Goal: Task Accomplishment & Management: Use online tool/utility

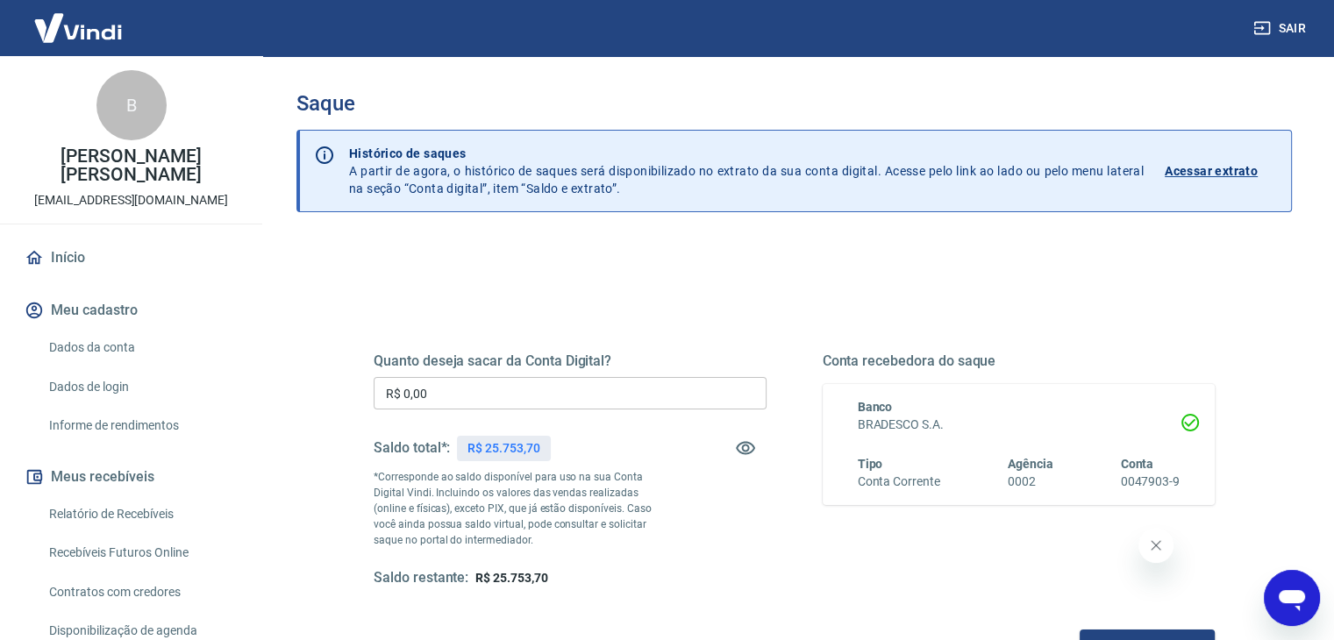
click at [581, 391] on input "R$ 0,00" at bounding box center [570, 393] width 393 height 32
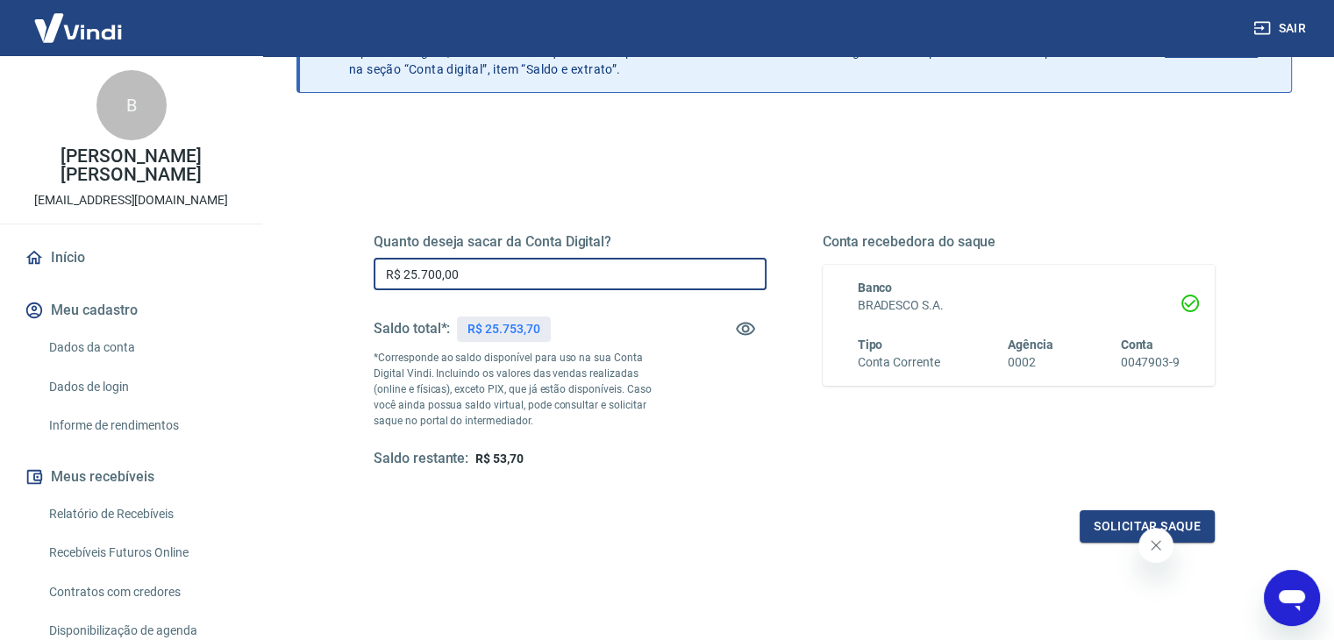
scroll to position [226, 0]
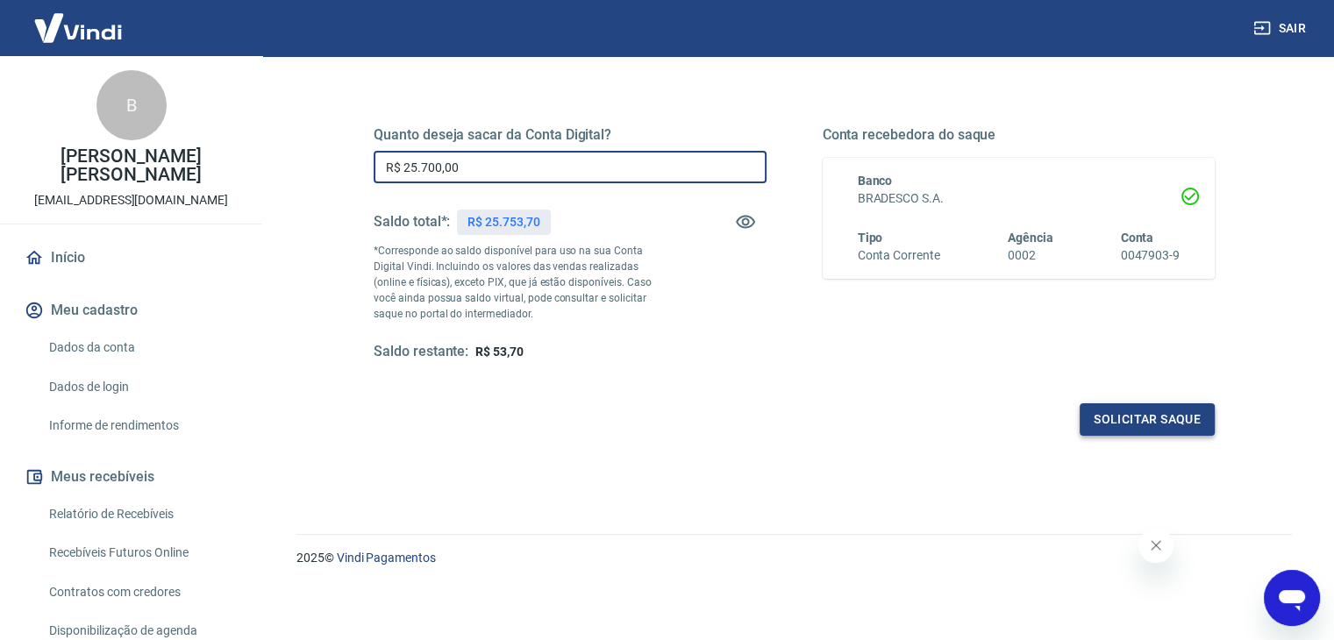
type input "R$ 25.700,00"
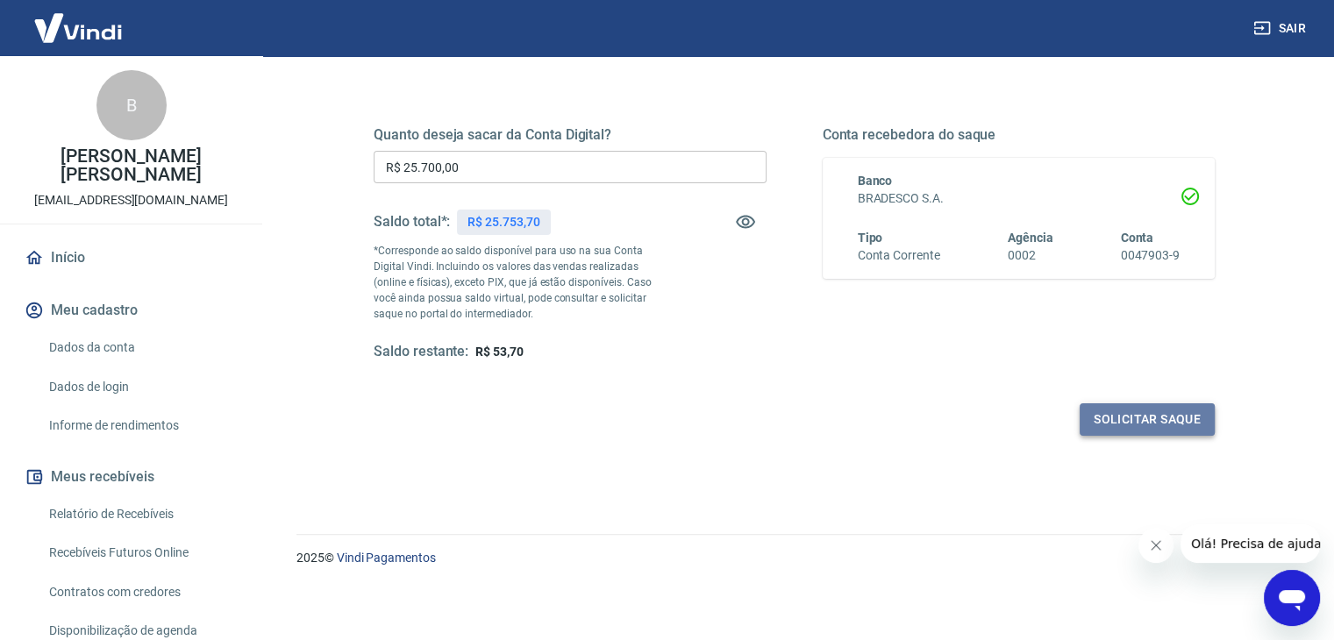
click at [1129, 409] on button "Solicitar saque" at bounding box center [1146, 419] width 135 height 32
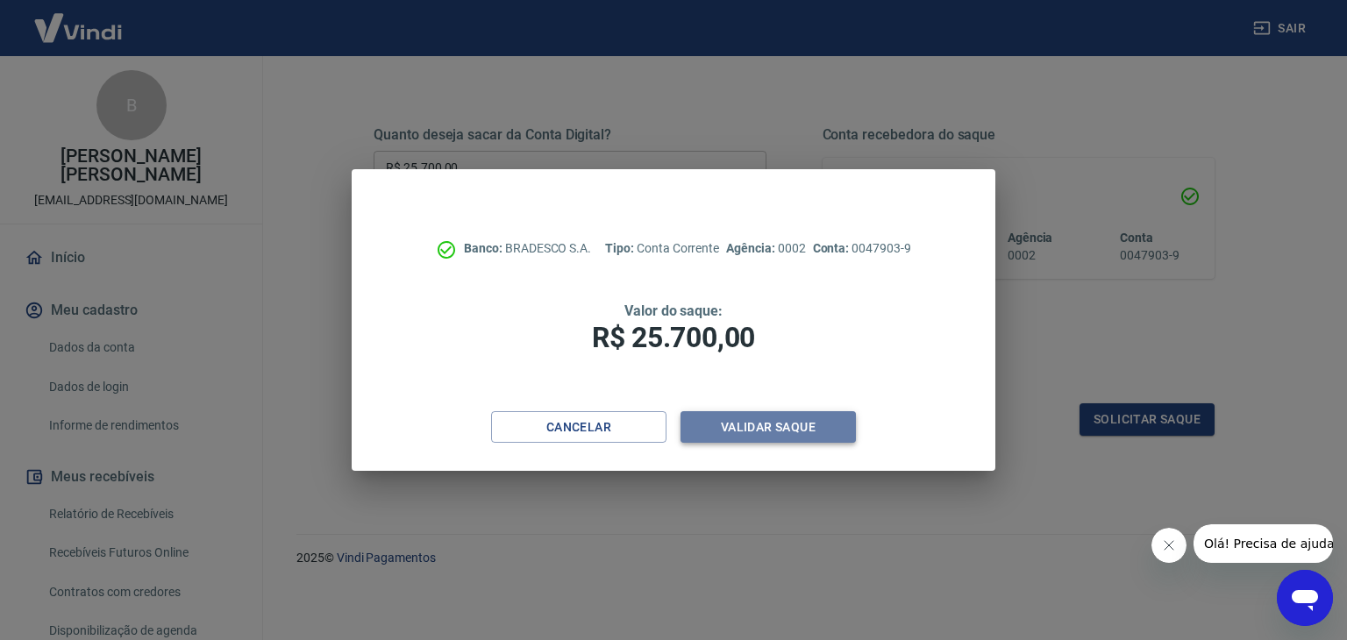
click at [796, 431] on button "Validar saque" at bounding box center [767, 427] width 175 height 32
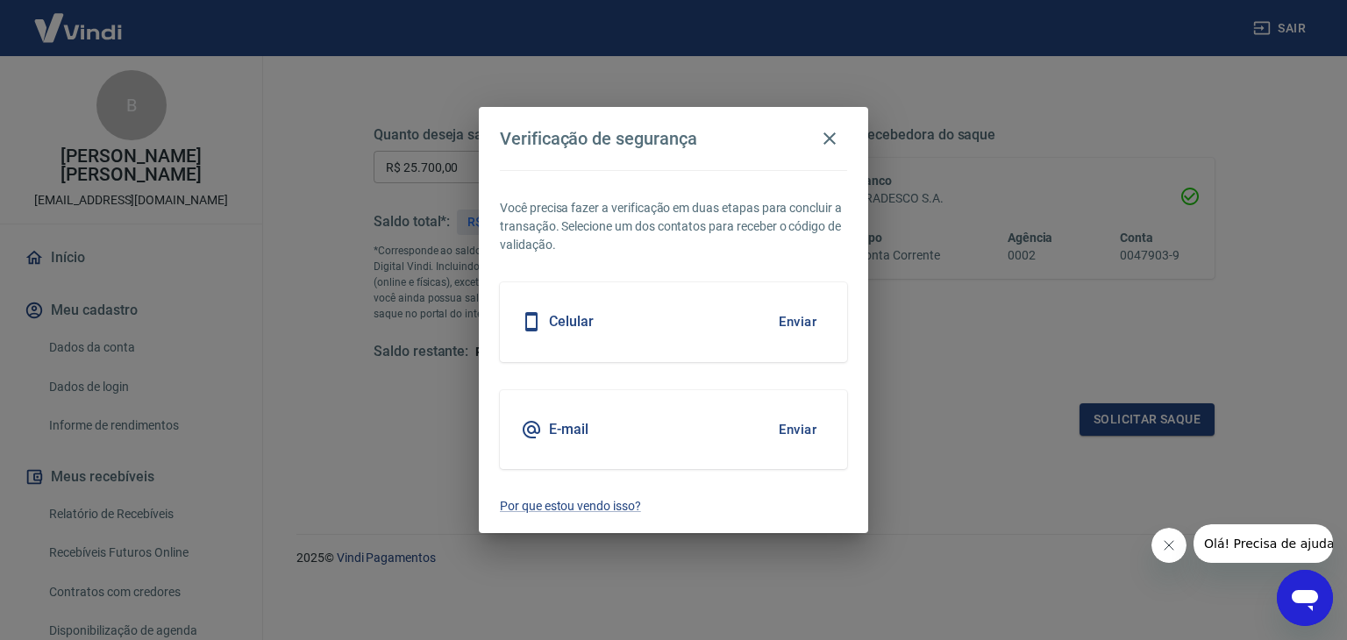
click at [796, 324] on button "Enviar" at bounding box center [797, 321] width 57 height 37
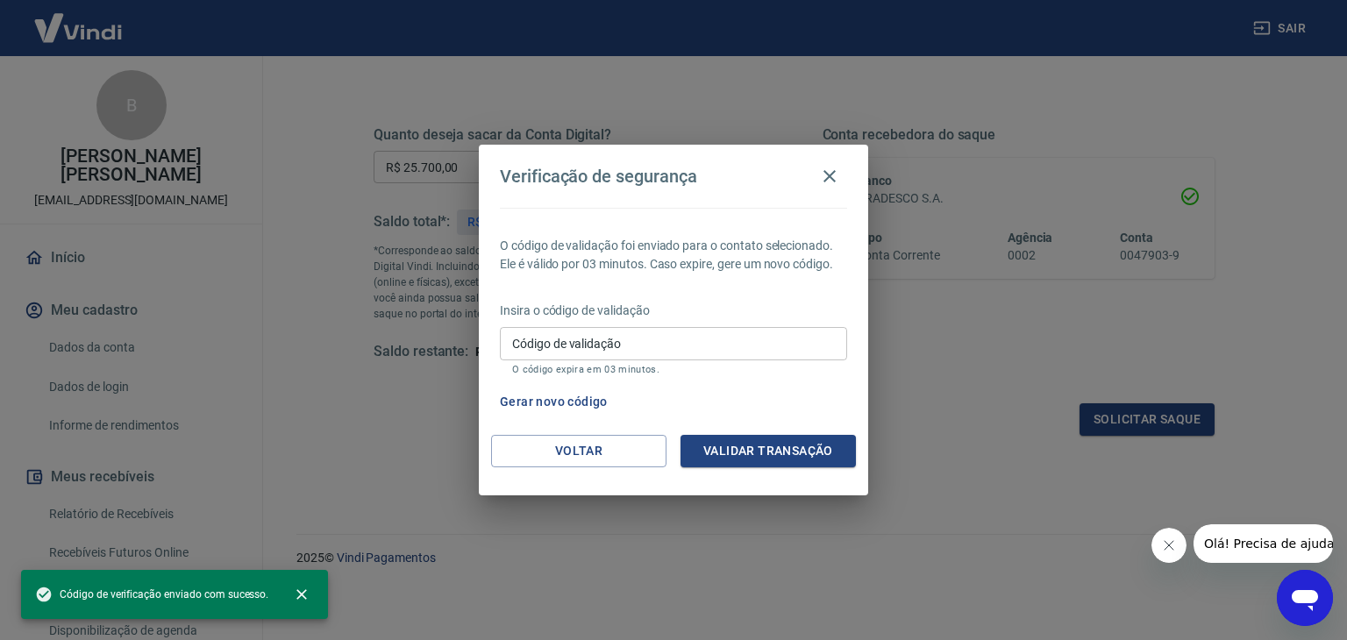
click at [642, 333] on input "Código de validação" at bounding box center [673, 343] width 347 height 32
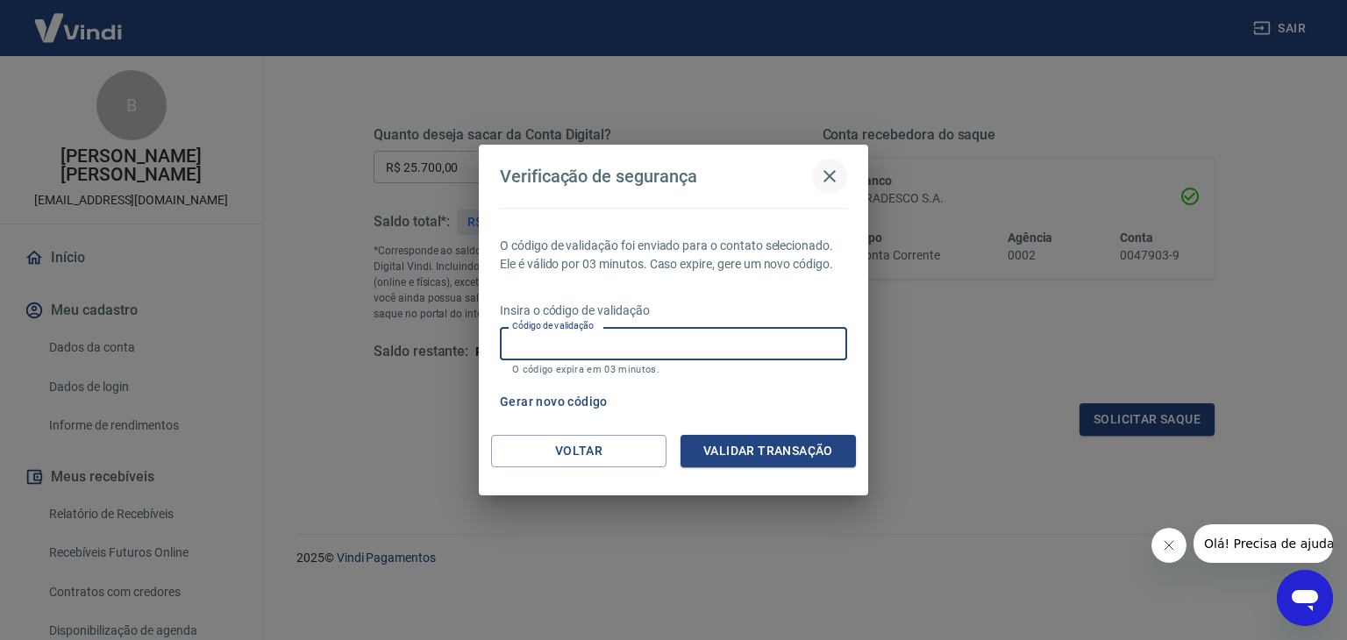
click at [829, 172] on icon "button" at bounding box center [829, 176] width 21 height 21
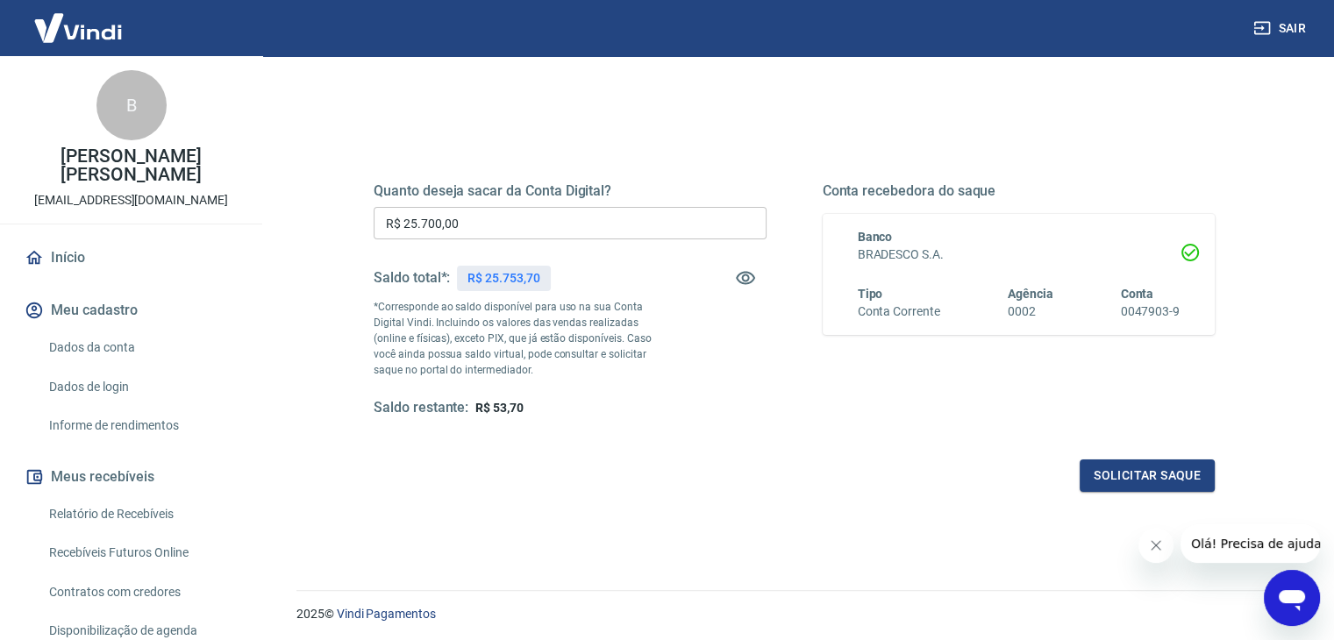
scroll to position [175, 0]
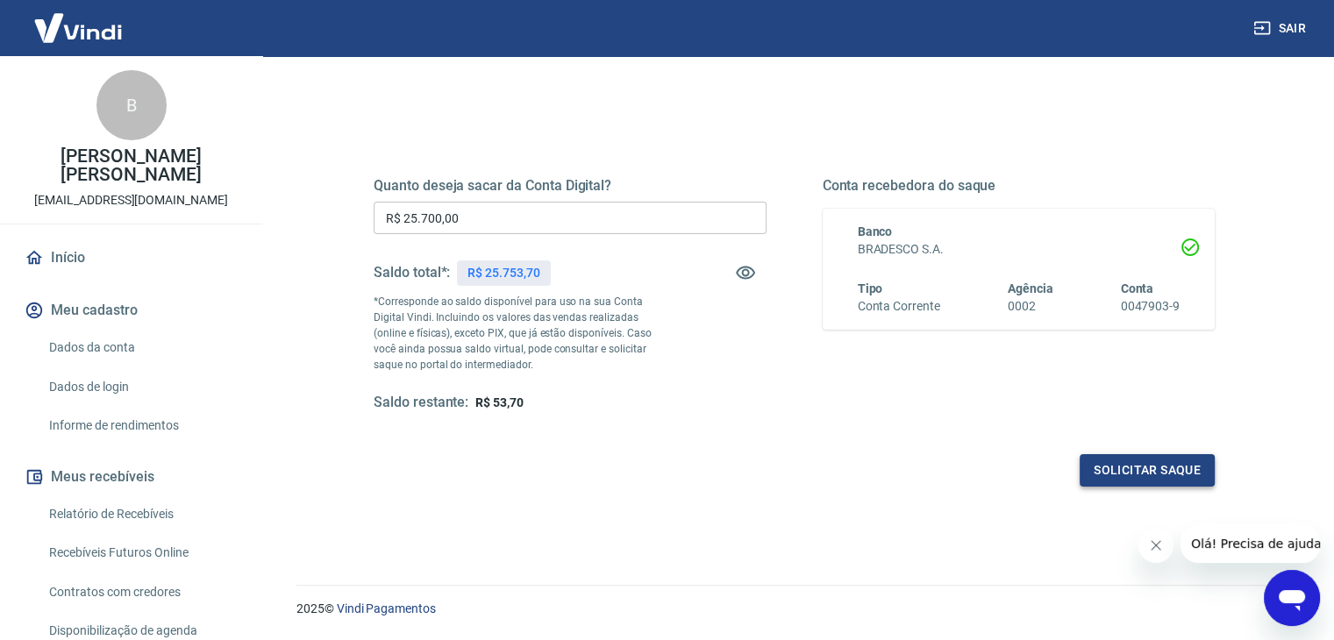
click at [1115, 465] on button "Solicitar saque" at bounding box center [1146, 470] width 135 height 32
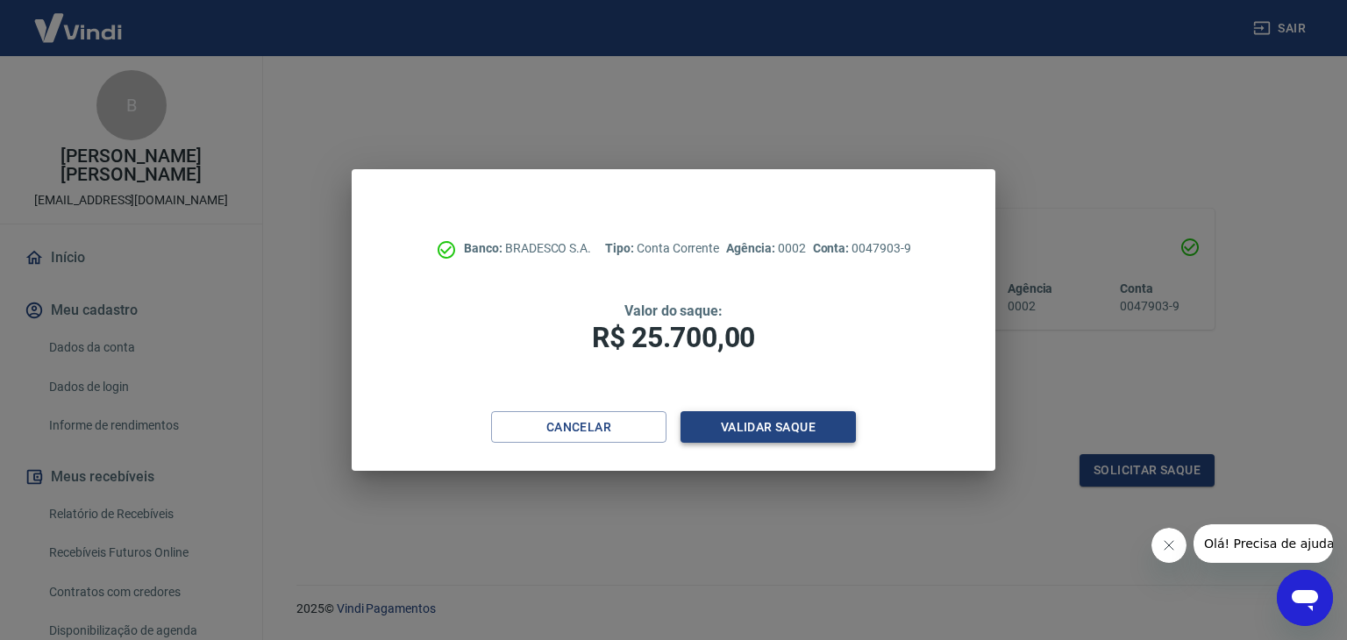
click at [796, 418] on button "Validar saque" at bounding box center [767, 427] width 175 height 32
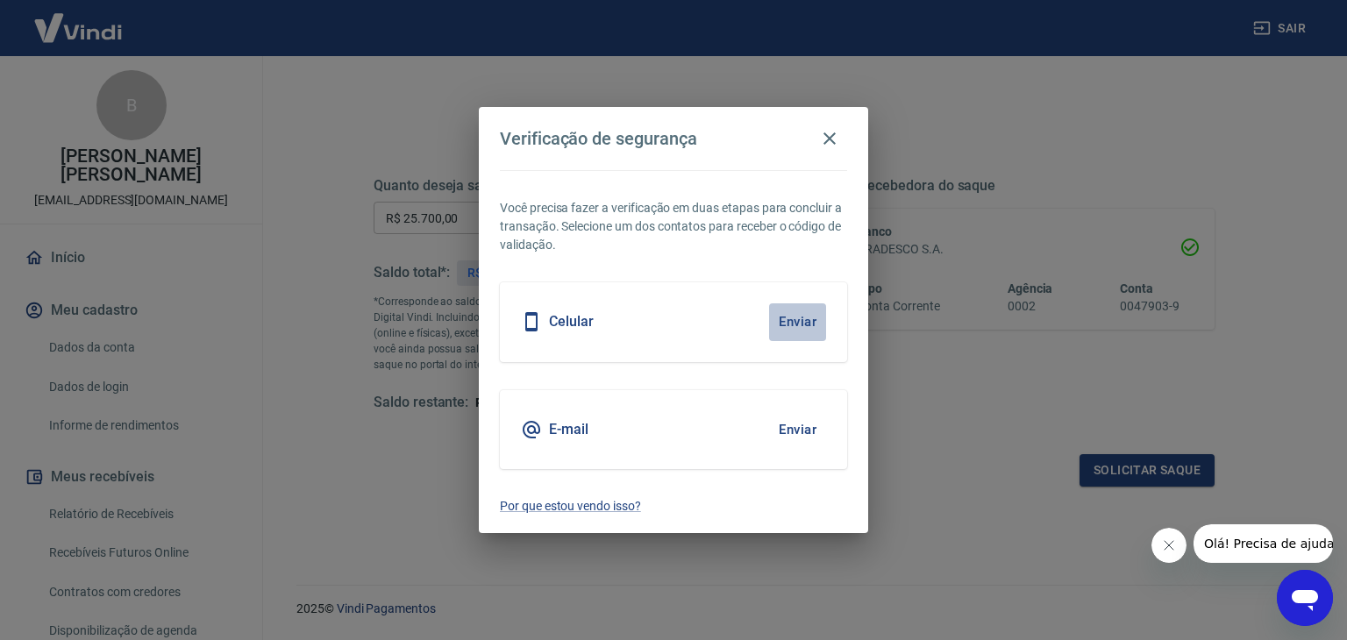
click at [804, 322] on button "Enviar" at bounding box center [797, 321] width 57 height 37
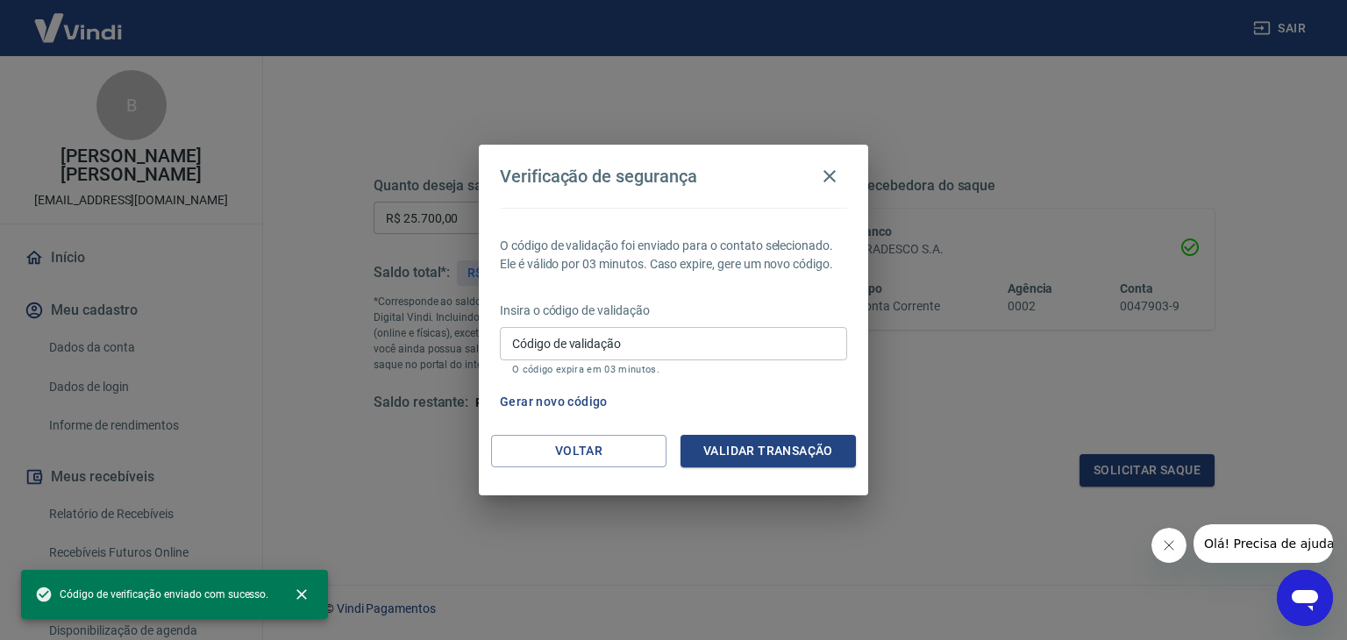
click at [691, 334] on input "Código de validação" at bounding box center [673, 343] width 347 height 32
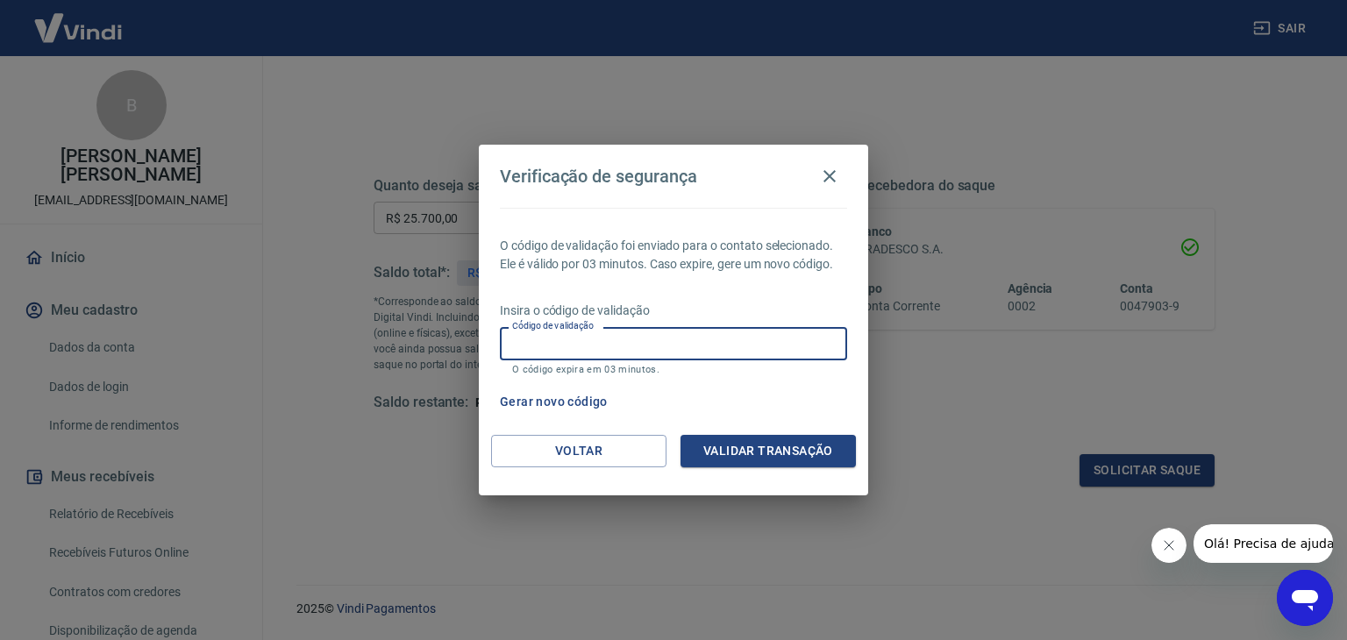
click at [579, 345] on input "Código de validação" at bounding box center [673, 343] width 347 height 32
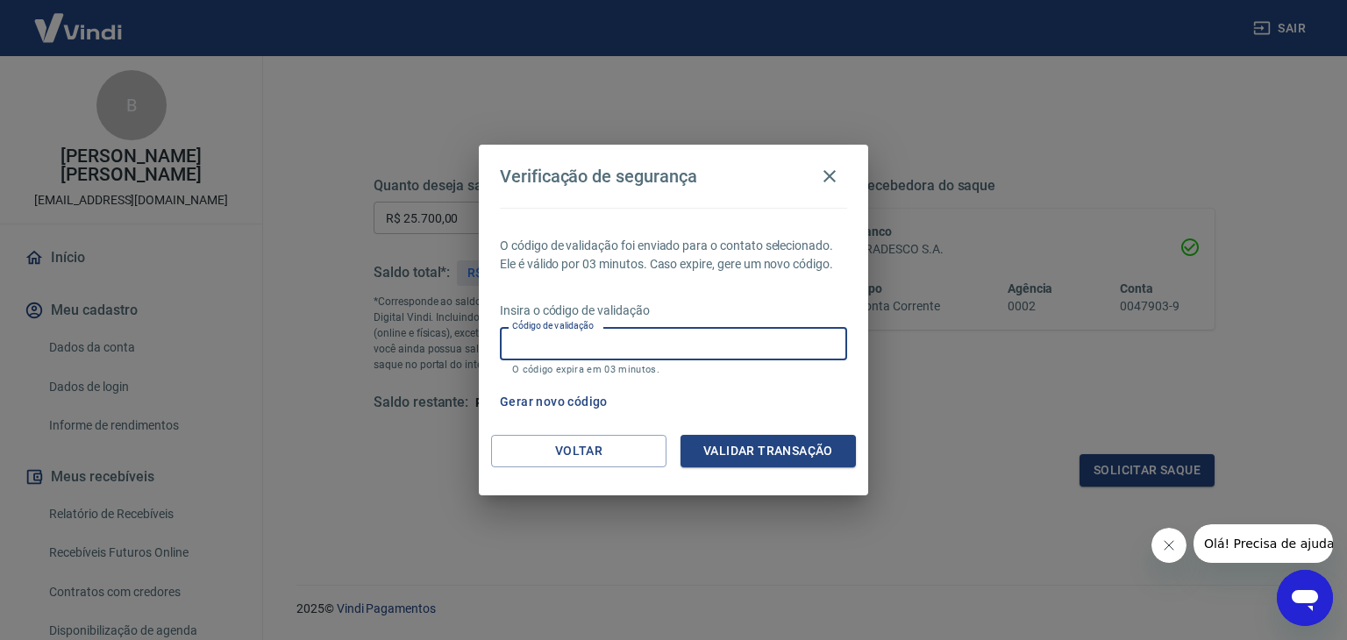
click at [579, 345] on input "Código de validação" at bounding box center [673, 343] width 347 height 32
click at [825, 182] on icon "button" at bounding box center [829, 176] width 21 height 21
